Goal: Transaction & Acquisition: Download file/media

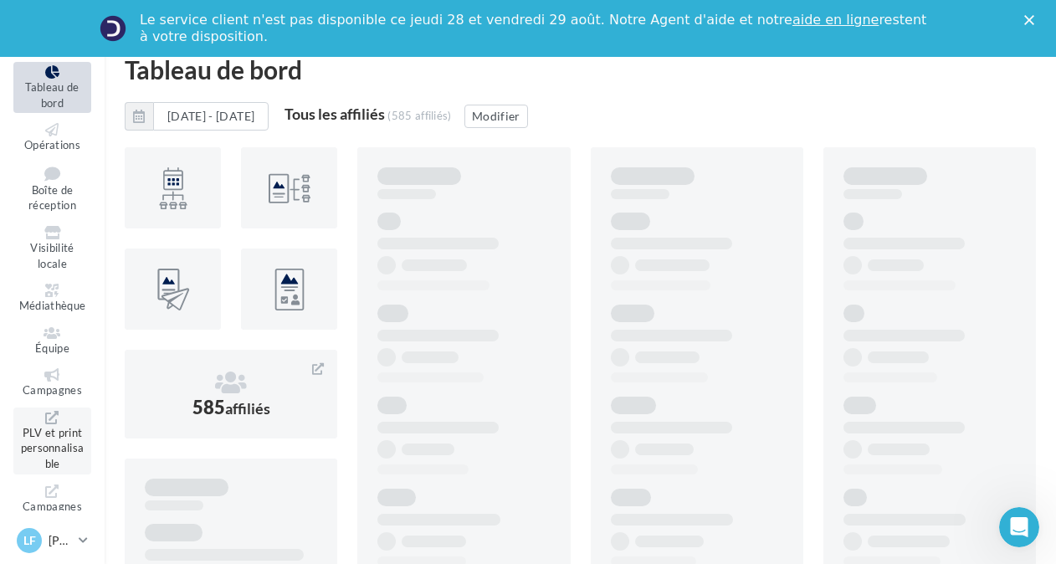
click at [45, 433] on span "PLV et print personnalisable" at bounding box center [53, 448] width 64 height 44
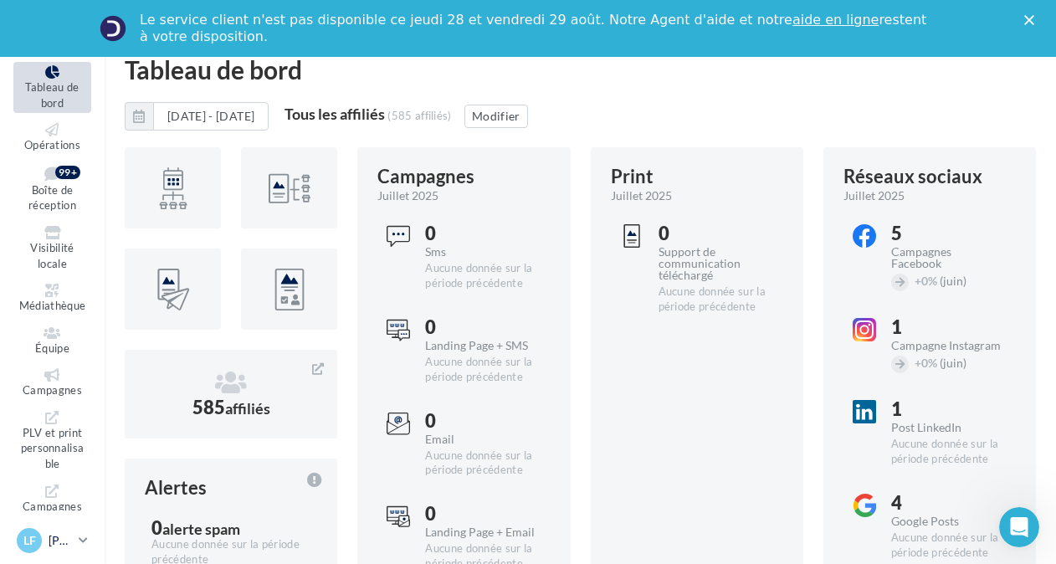
click at [44, 534] on div "LF [PERSON_NAME] [EMAIL_ADDRESS][DOMAIN_NAME]" at bounding box center [44, 540] width 55 height 25
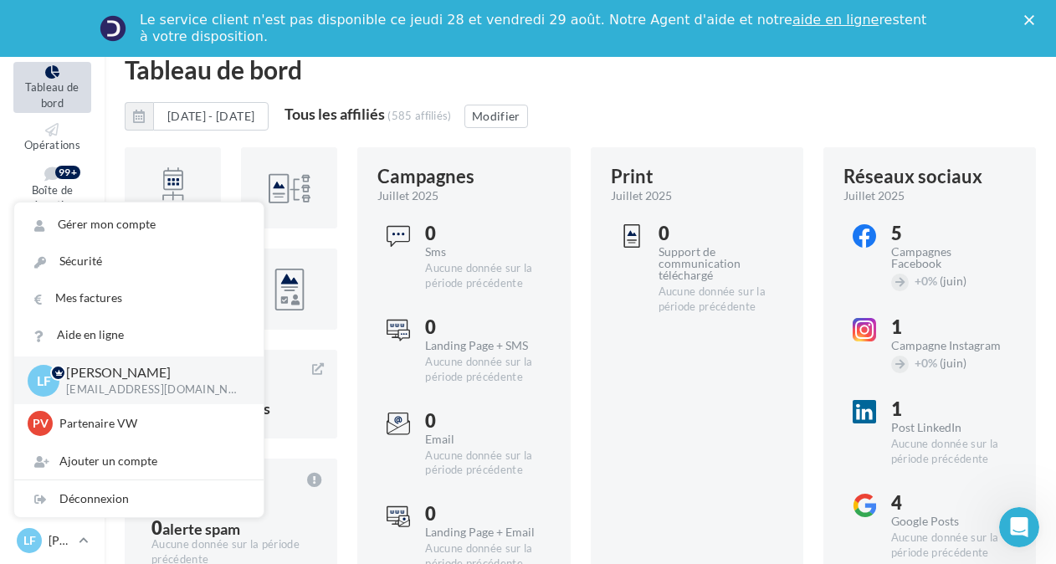
click at [394, 80] on div "Tableau de bord" at bounding box center [580, 69] width 911 height 25
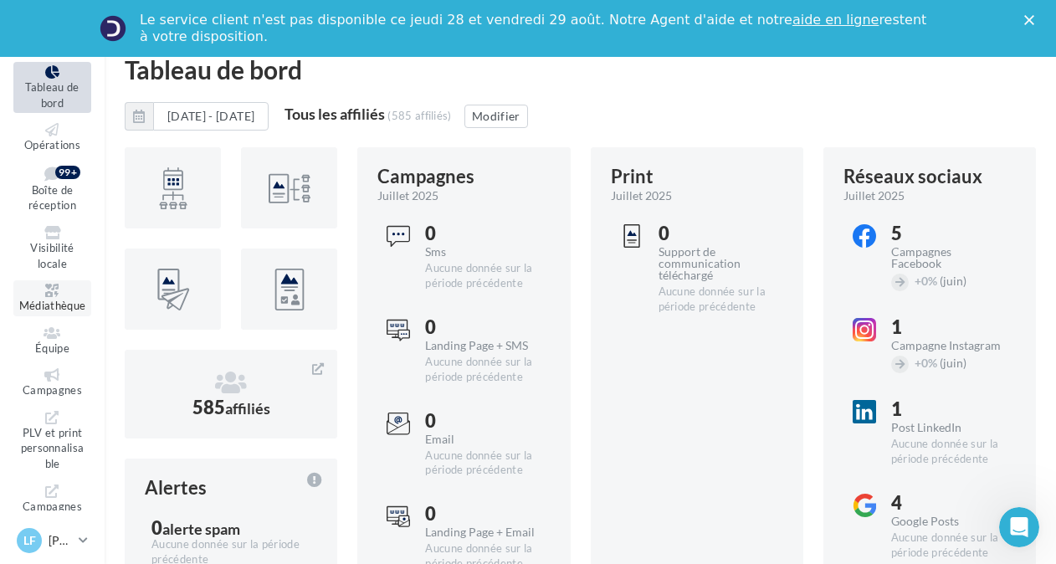
click at [48, 297] on link "Médiathèque" at bounding box center [52, 298] width 78 height 36
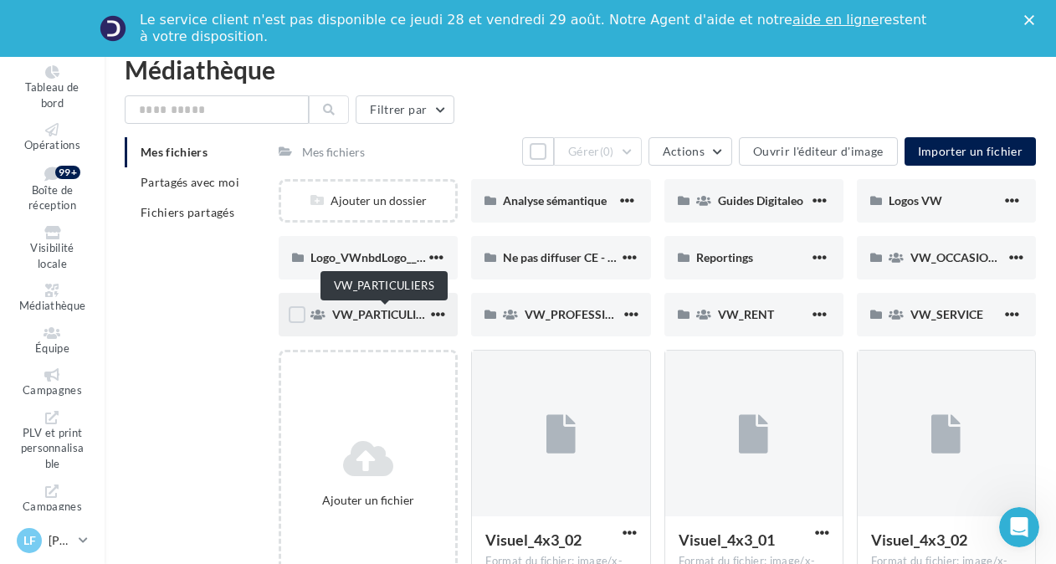
click at [367, 314] on span "VW_PARTICULIERS" at bounding box center [384, 314] width 105 height 14
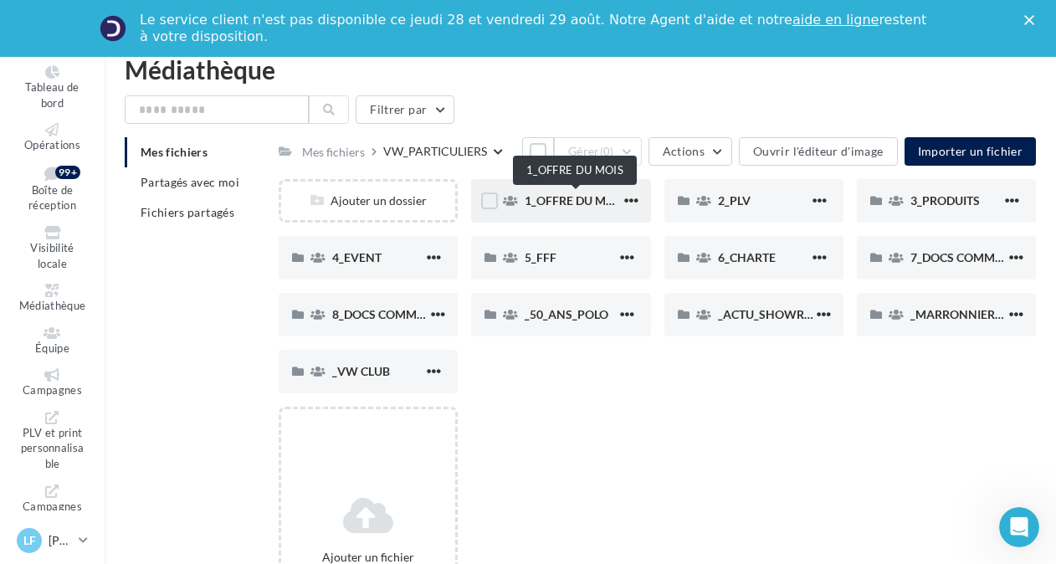
click at [549, 201] on span "1_OFFRE DU MOIS" at bounding box center [575, 200] width 100 height 14
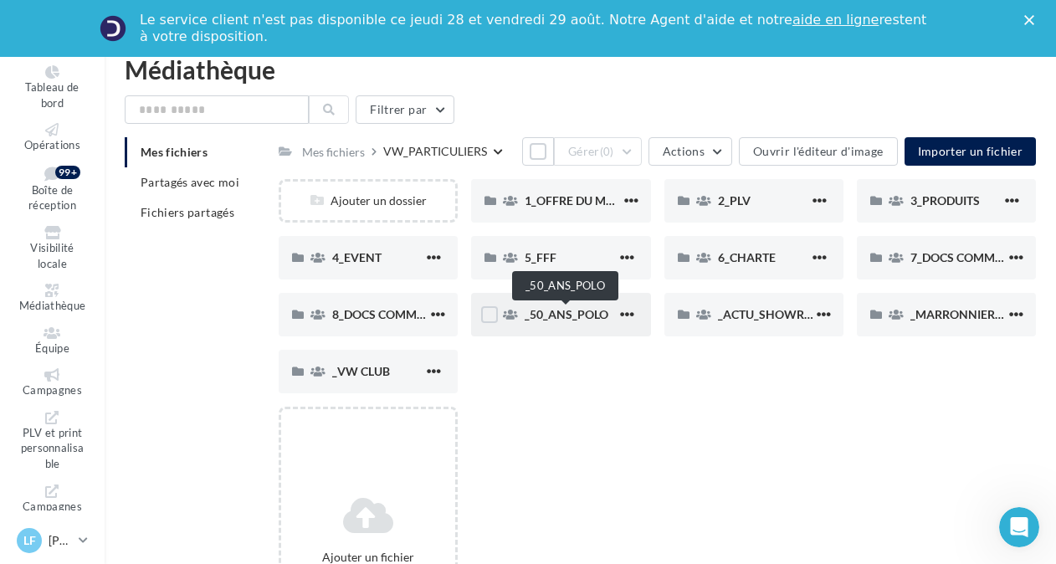
click at [548, 310] on span "_50_ANS_POLO" at bounding box center [567, 314] width 84 height 14
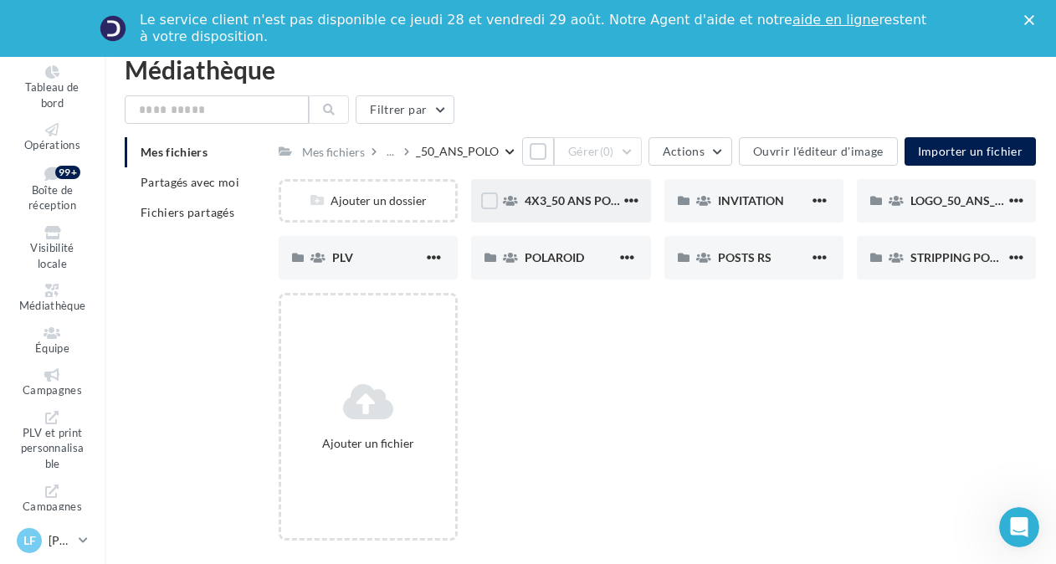
click at [569, 192] on div "4X3_50 ANS POLO" at bounding box center [572, 200] width 95 height 17
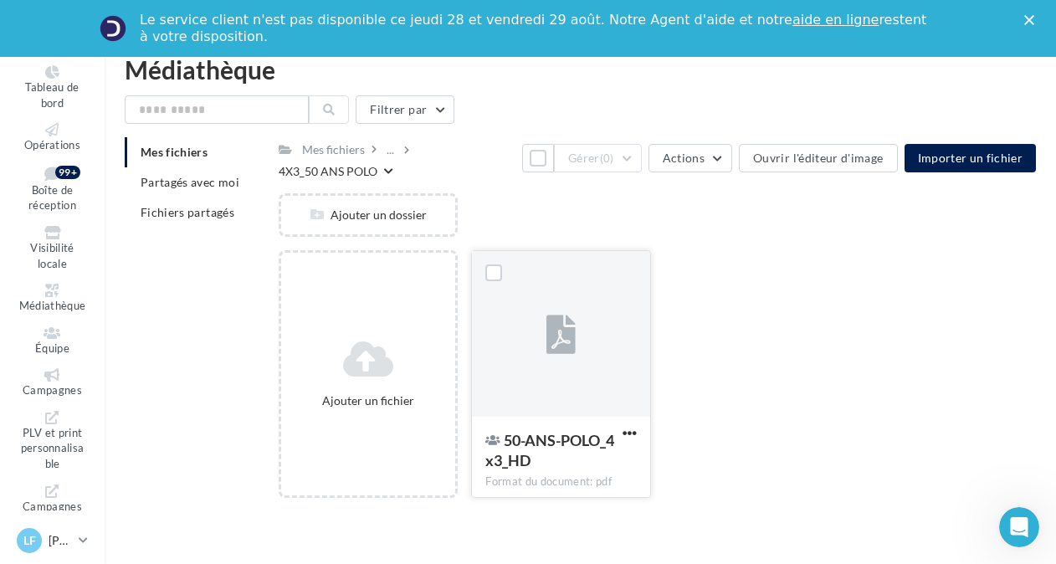
click at [542, 335] on div at bounding box center [560, 334] width 177 height 167
click at [635, 428] on span "button" at bounding box center [630, 433] width 14 height 14
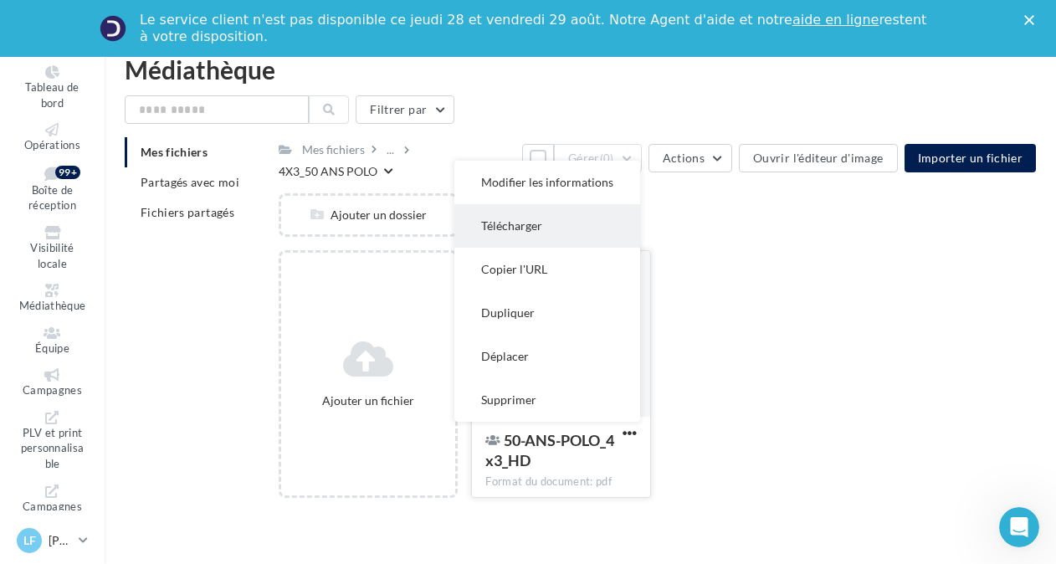
click at [561, 223] on button "Télécharger" at bounding box center [547, 226] width 186 height 44
